Goal: Find specific page/section: Find specific page/section

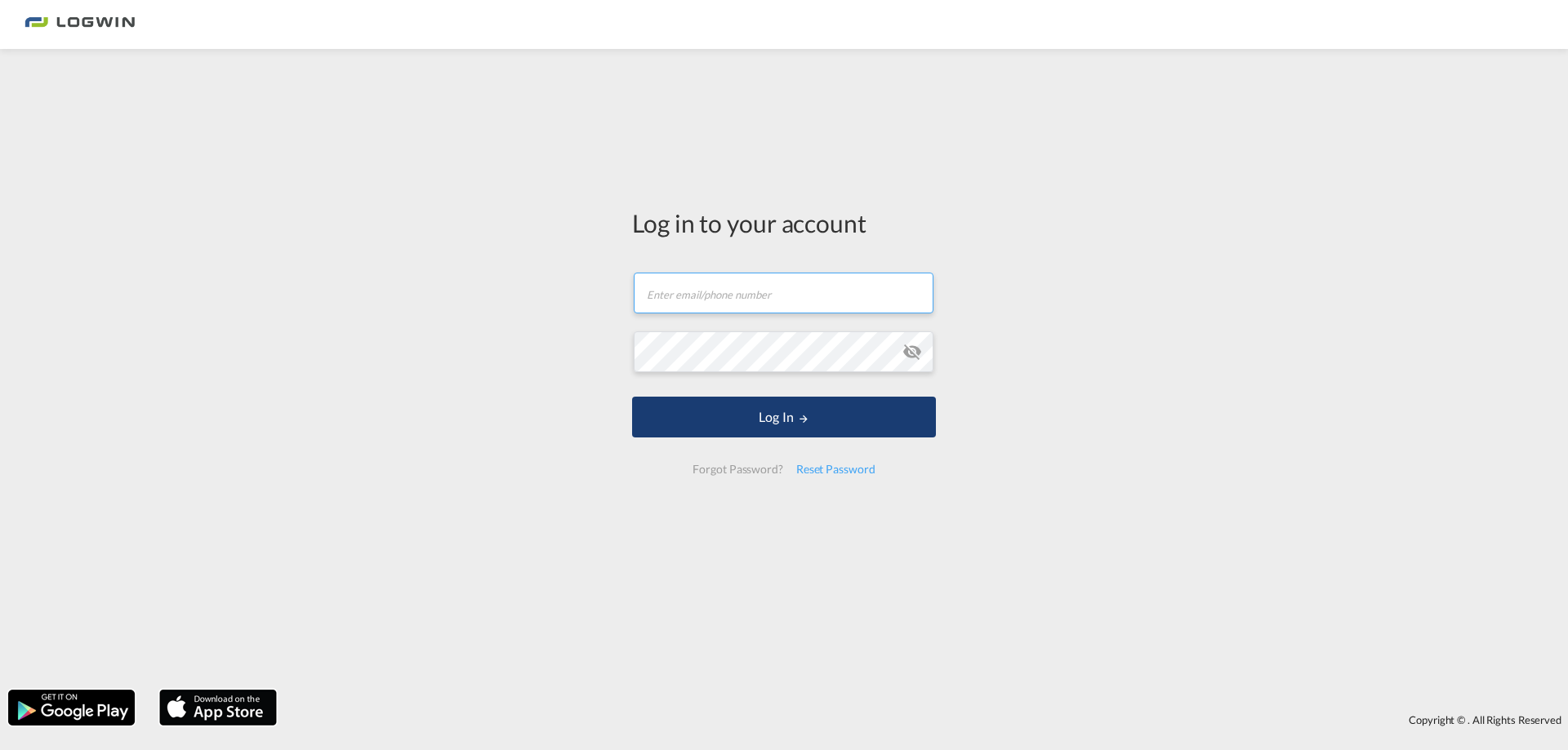
type input "[PERSON_NAME][EMAIL_ADDRESS][PERSON_NAME][DOMAIN_NAME]"
click at [799, 423] on md-icon "LOGIN" at bounding box center [803, 418] width 11 height 11
